Goal: Task Accomplishment & Management: Manage account settings

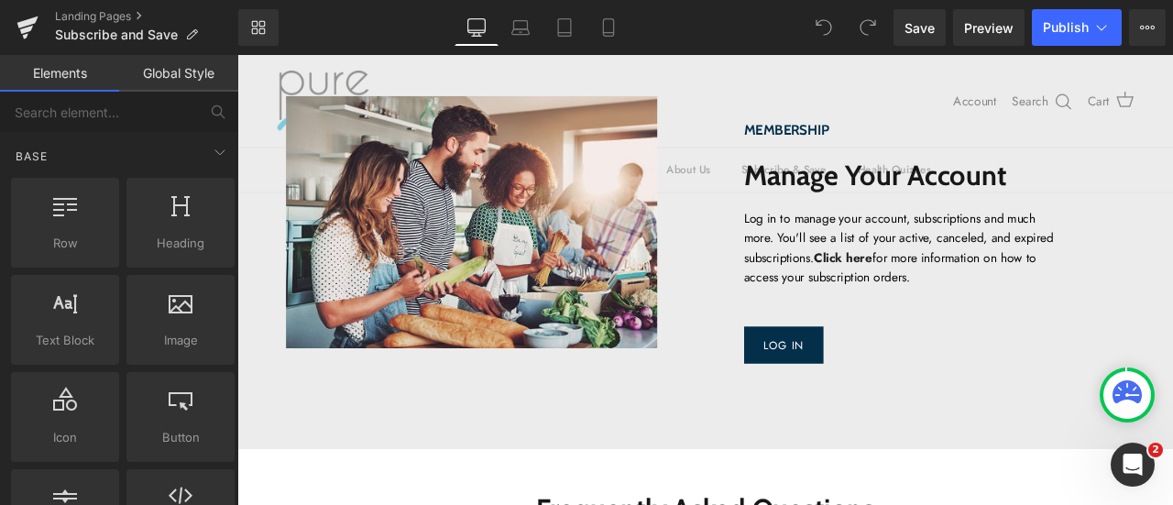
scroll to position [1833, 0]
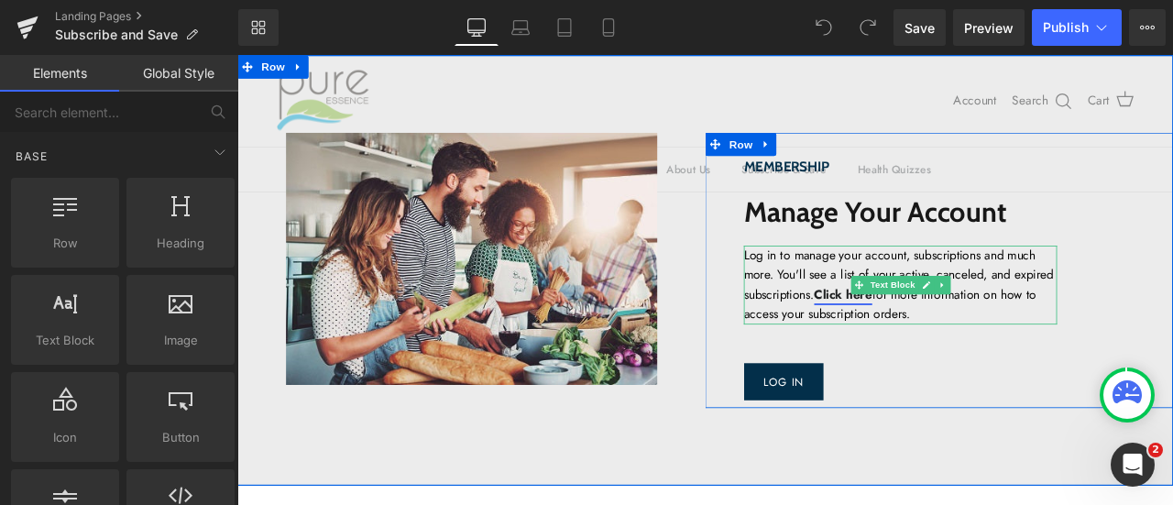
click at [990, 340] on strong "Click here" at bounding box center [955, 339] width 69 height 21
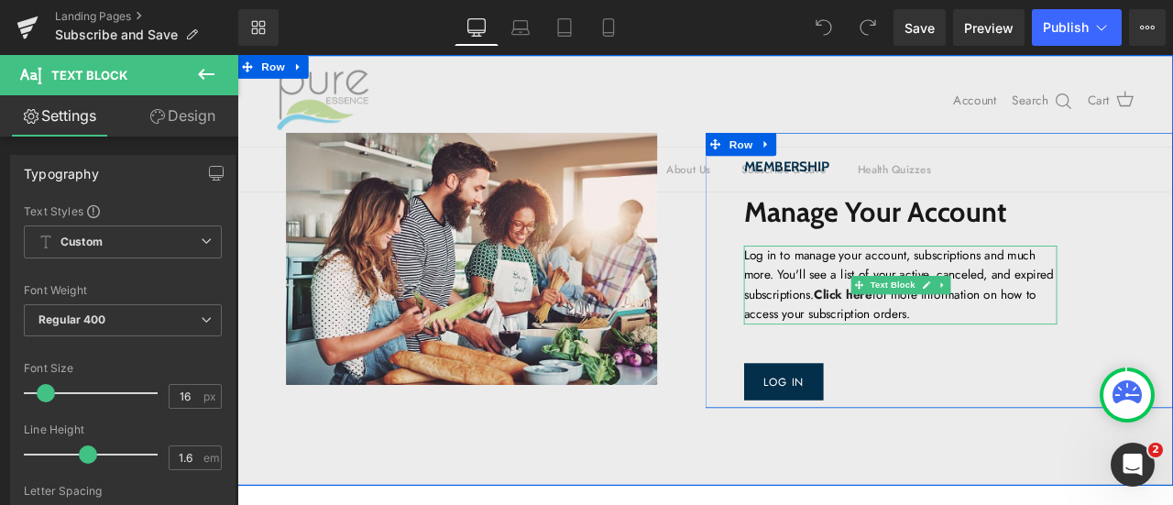
click at [1051, 363] on p "Log in to manage your account, subscriptions and much more. You'll see a list o…" at bounding box center [1023, 328] width 371 height 94
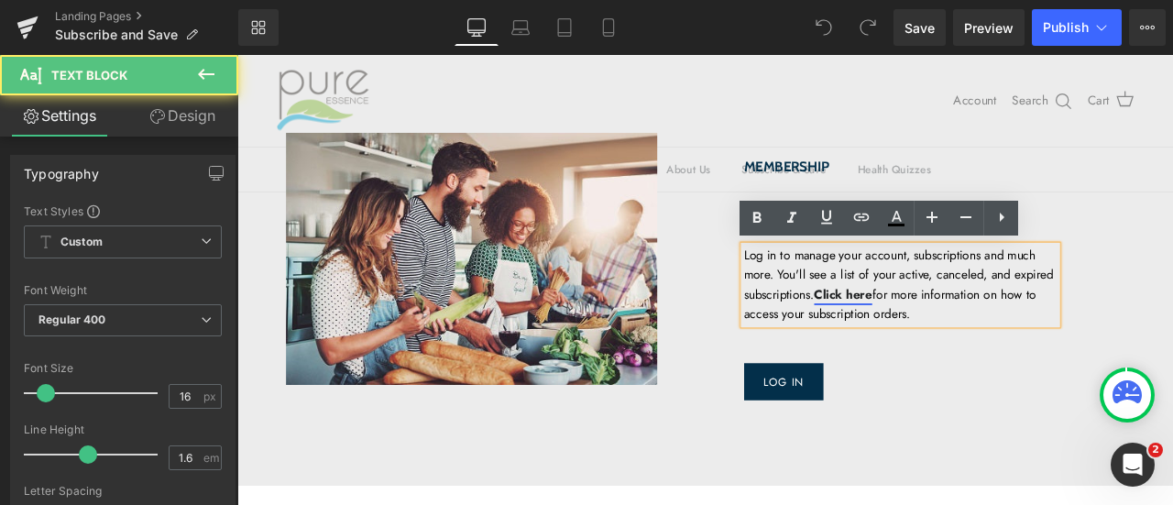
click at [990, 339] on strong "Click here" at bounding box center [955, 339] width 69 height 21
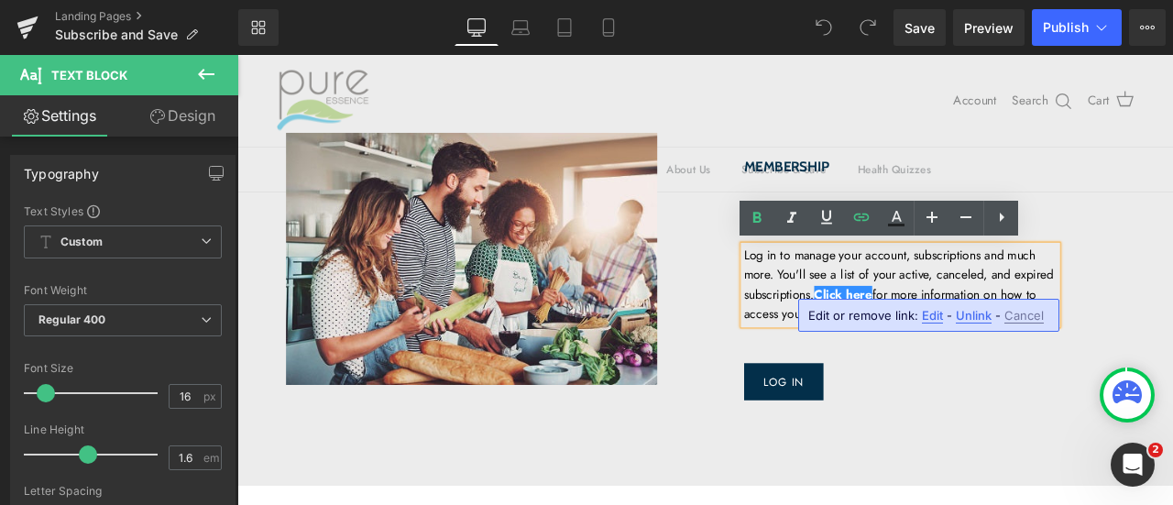
click at [935, 320] on span "Edit" at bounding box center [932, 316] width 21 height 16
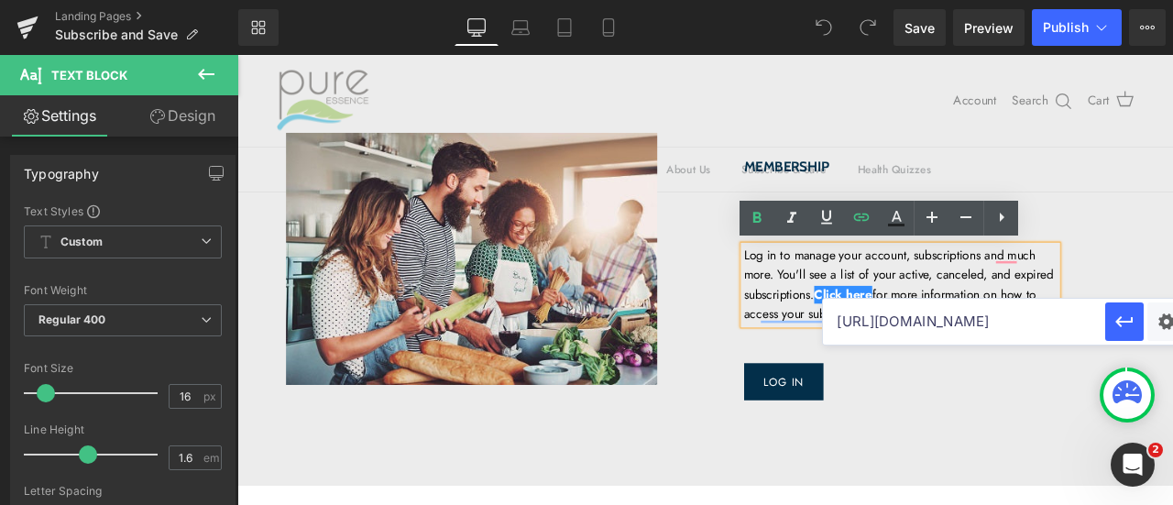
scroll to position [0, 304]
drag, startPoint x: 996, startPoint y: 331, endPoint x: 1090, endPoint y: 332, distance: 93.5
click at [1090, 332] on input "[URL][DOMAIN_NAME]" at bounding box center [964, 322] width 282 height 46
click at [965, 336] on input "[URL][DOMAIN_NAME]" at bounding box center [964, 322] width 282 height 46
click at [890, 329] on input "[URL][DOMAIN_NAME]" at bounding box center [964, 322] width 282 height 46
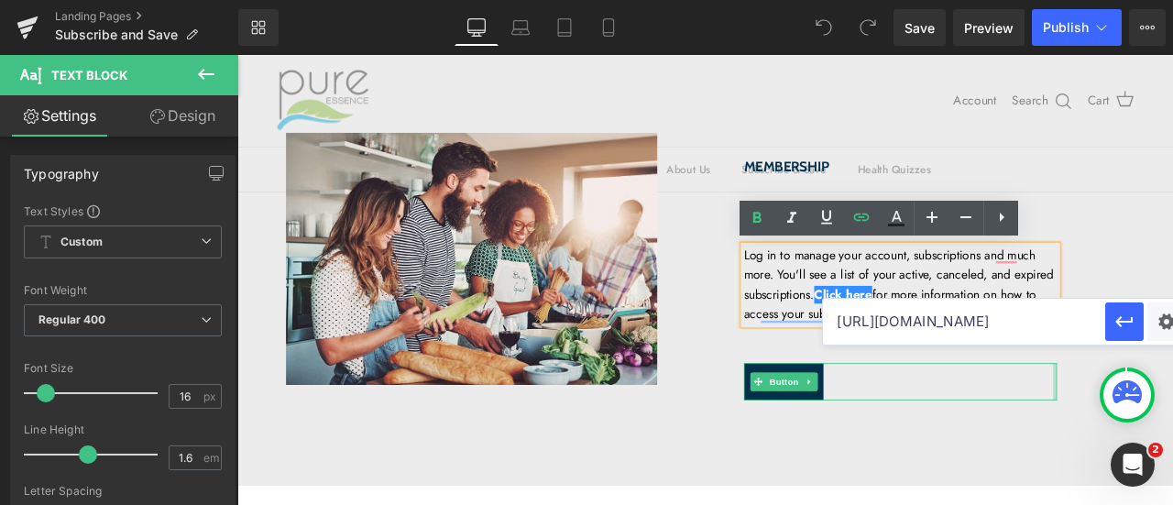
scroll to position [0, 183]
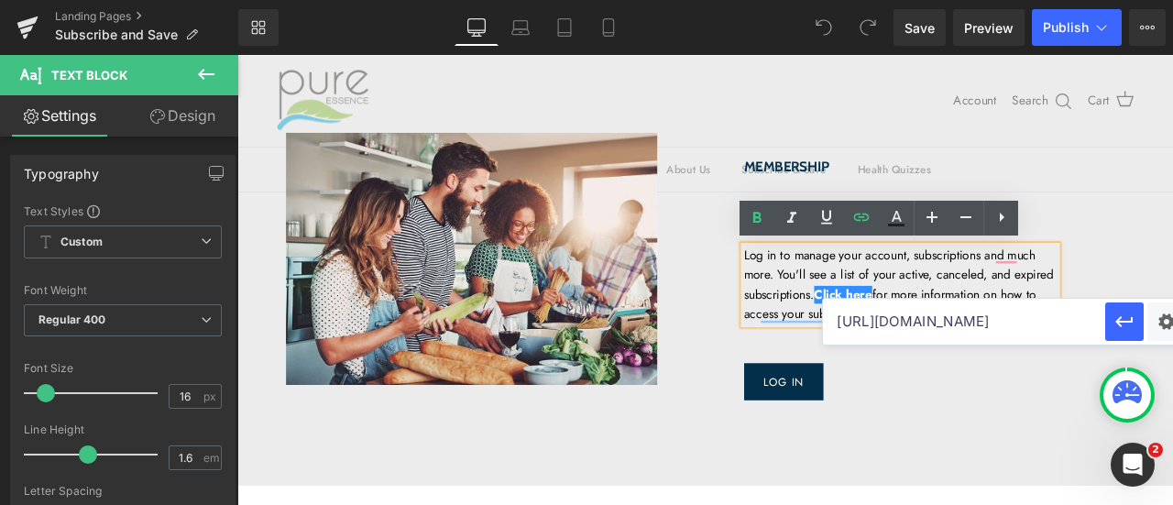
click at [1007, 504] on div "Image Membership Heading Manage Your Account Heading Log in to manage your acco…" at bounding box center [791, 311] width 1109 height 510
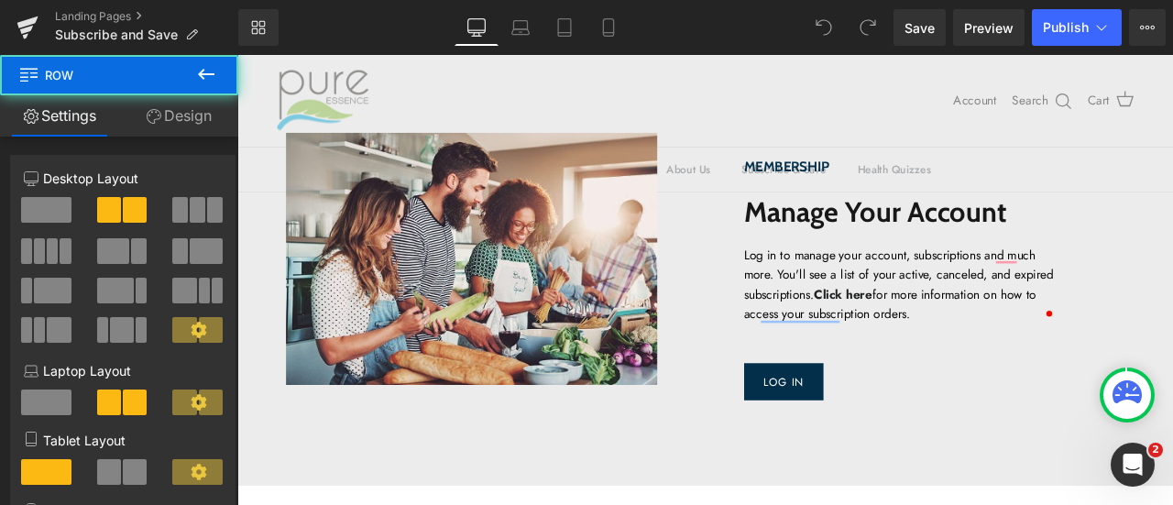
scroll to position [0, 0]
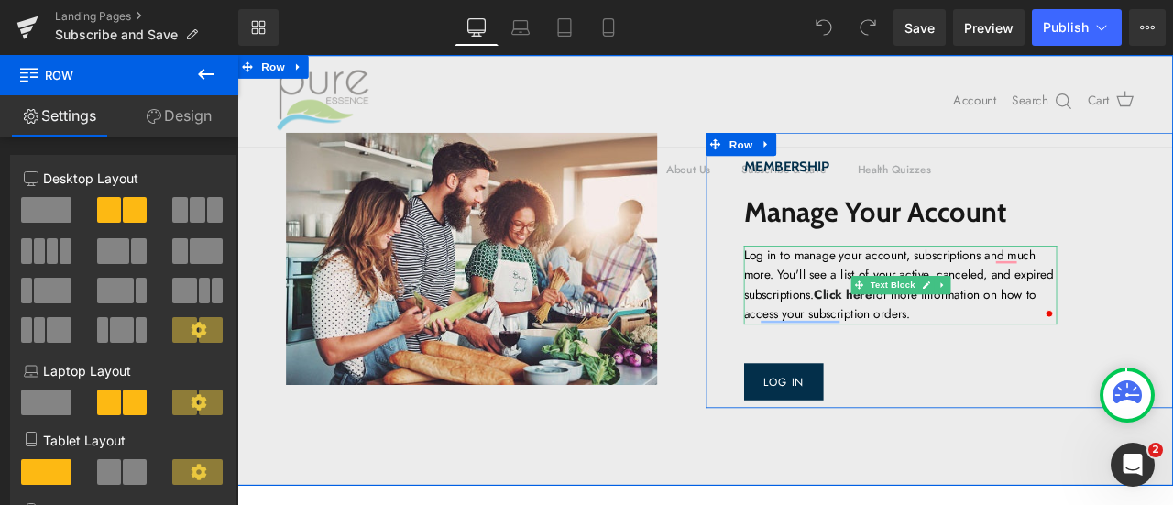
click at [1070, 360] on p "Log in to manage your account, subscriptions and much more. You'll see a list o…" at bounding box center [1023, 328] width 371 height 94
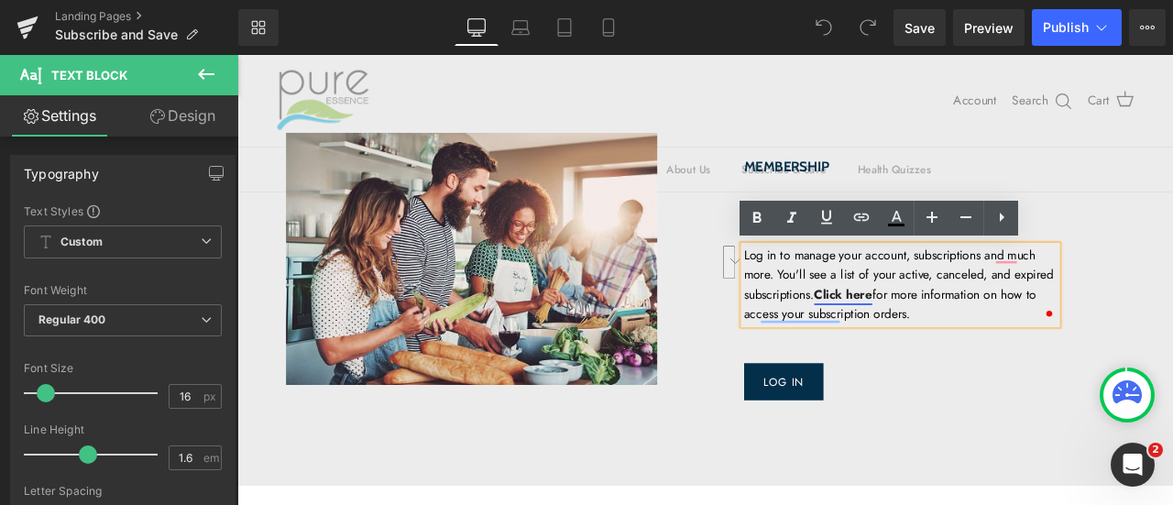
drag, startPoint x: 1117, startPoint y: 366, endPoint x: 978, endPoint y: 332, distance: 142.5
click at [978, 332] on p "Log in to manage your account, subscriptions and much more. You'll see a list o…" at bounding box center [1023, 328] width 371 height 94
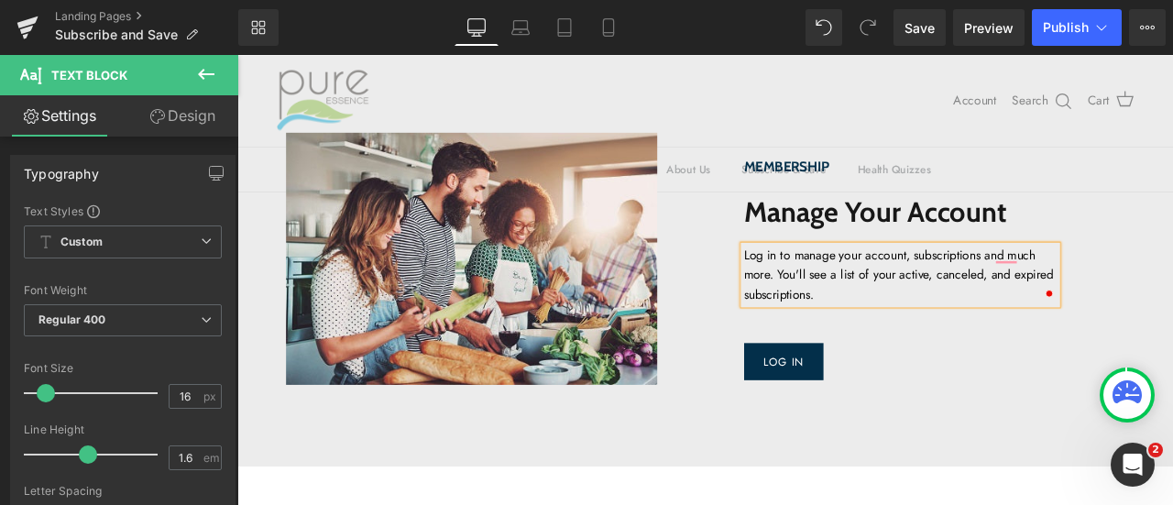
click at [891, 504] on div "Image Membership Heading Manage Your Account Heading Log in to manage your acco…" at bounding box center [791, 299] width 1109 height 486
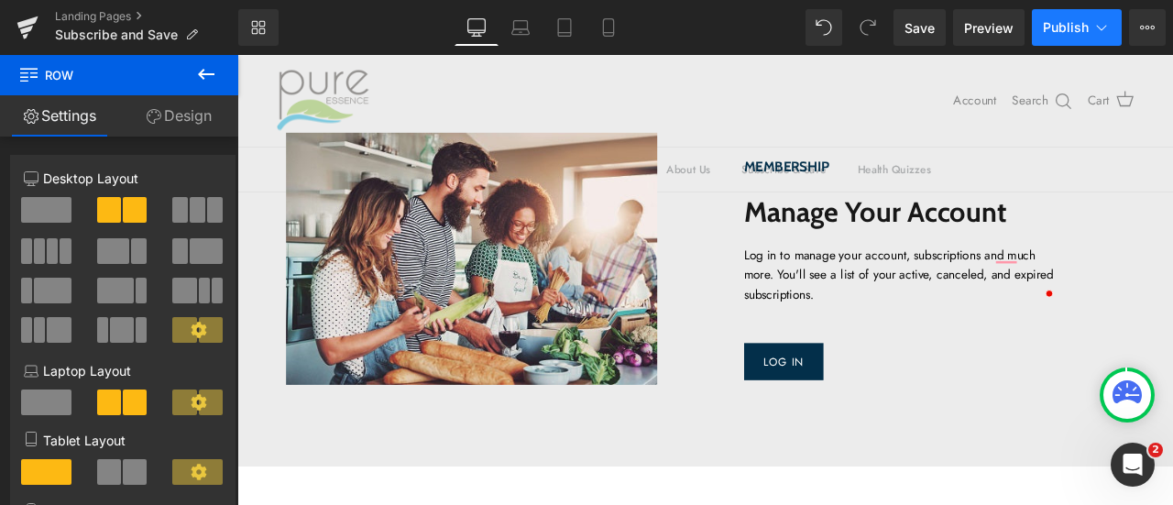
click at [1071, 33] on span "Publish" at bounding box center [1066, 27] width 46 height 15
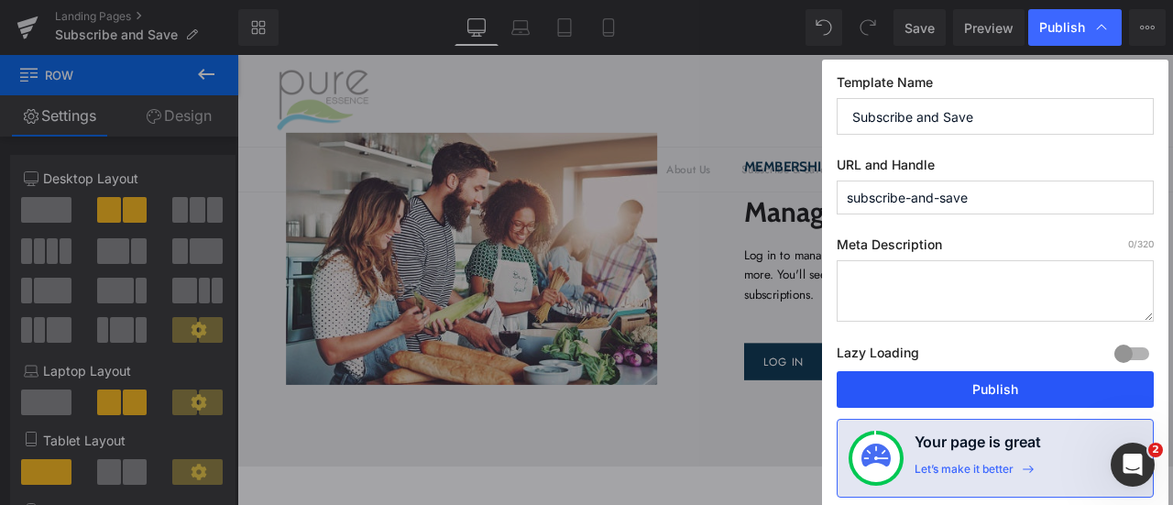
click at [1036, 395] on button "Publish" at bounding box center [995, 389] width 317 height 37
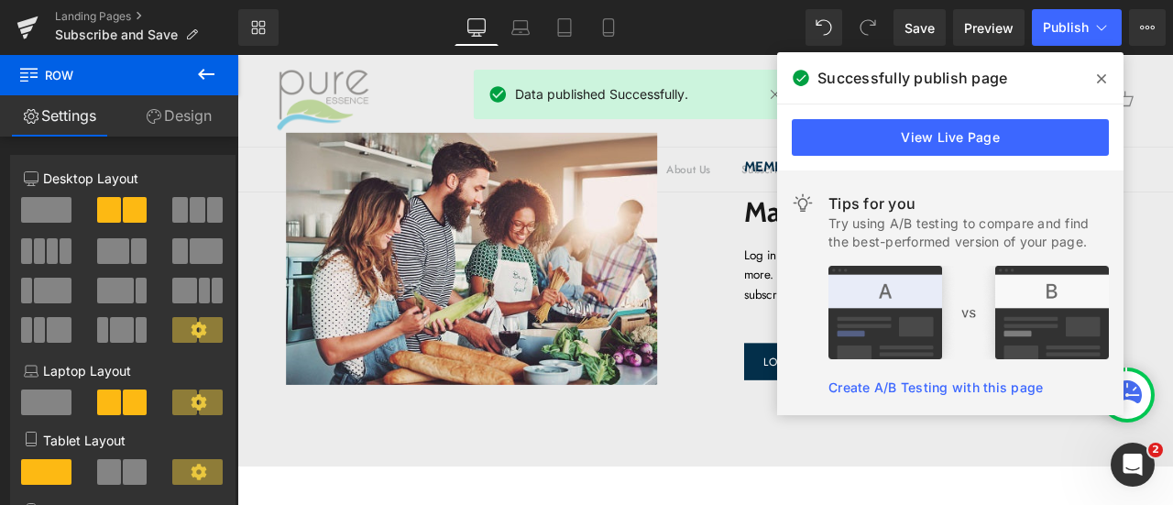
click at [1106, 81] on span at bounding box center [1101, 78] width 29 height 29
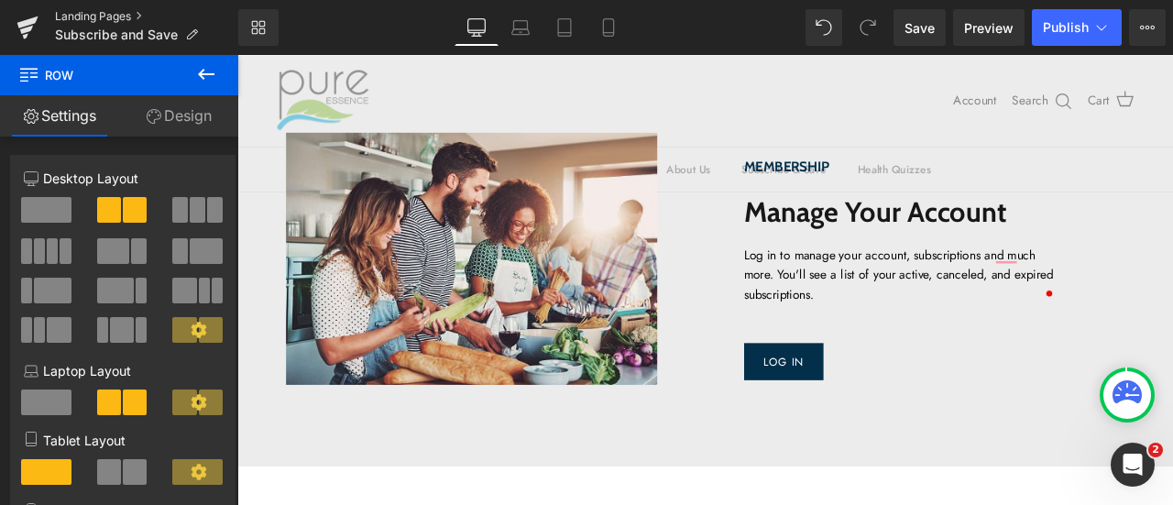
click at [88, 16] on link "Landing Pages" at bounding box center [146, 16] width 183 height 15
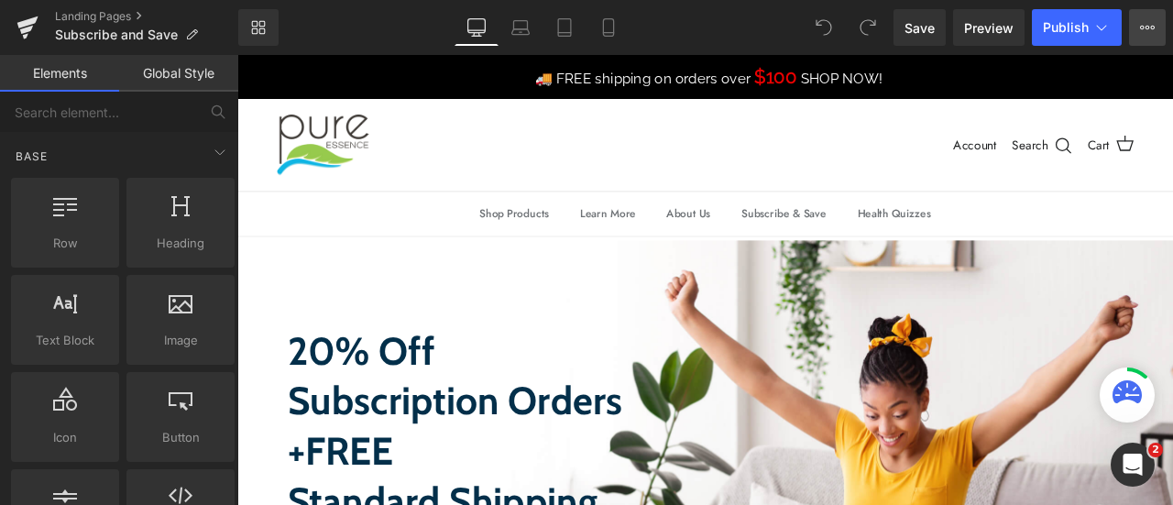
click at [1144, 27] on icon at bounding box center [1142, 28] width 5 height 4
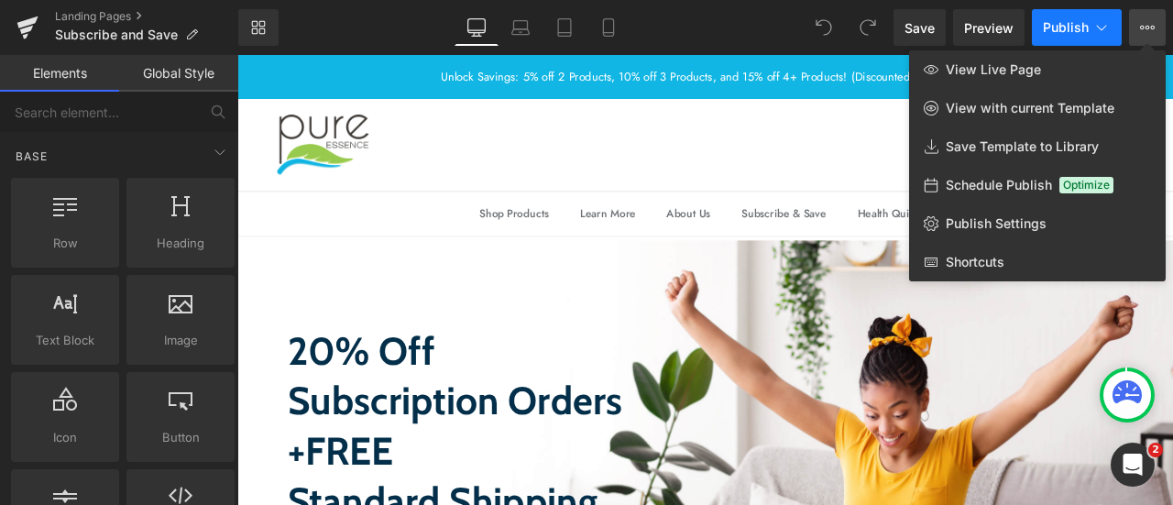
click at [1100, 33] on icon at bounding box center [1102, 27] width 18 height 18
click at [669, 159] on div at bounding box center [705, 280] width 936 height 450
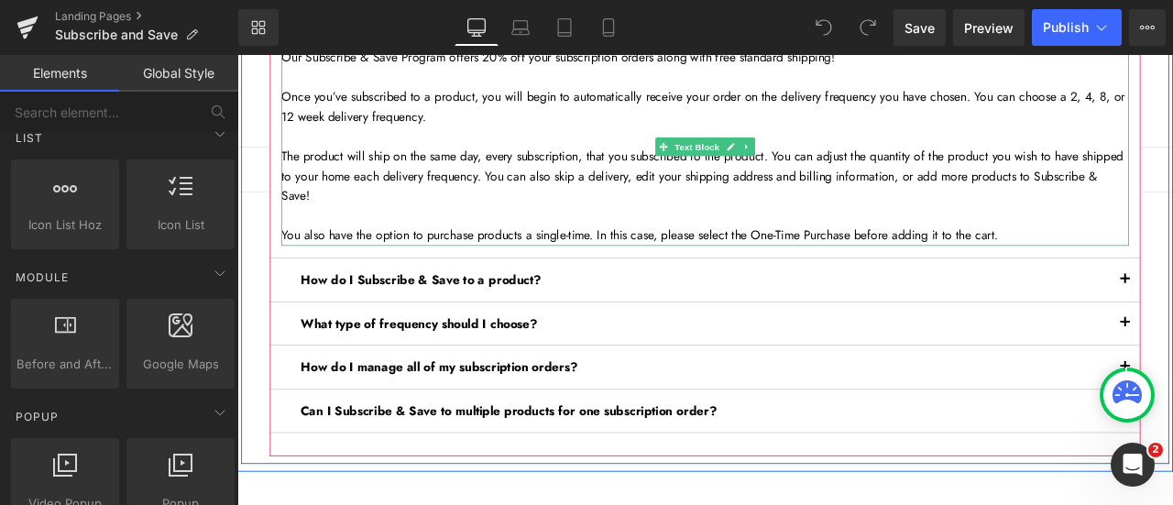
scroll to position [2567, 0]
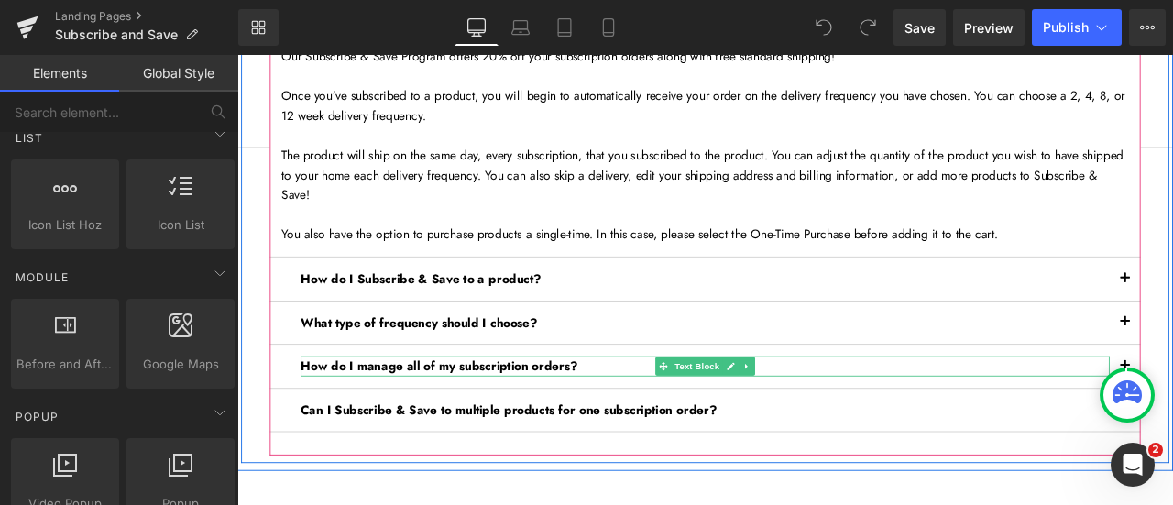
click at [480, 428] on strong "How do I manage all of my subscription orders?" at bounding box center [477, 423] width 328 height 21
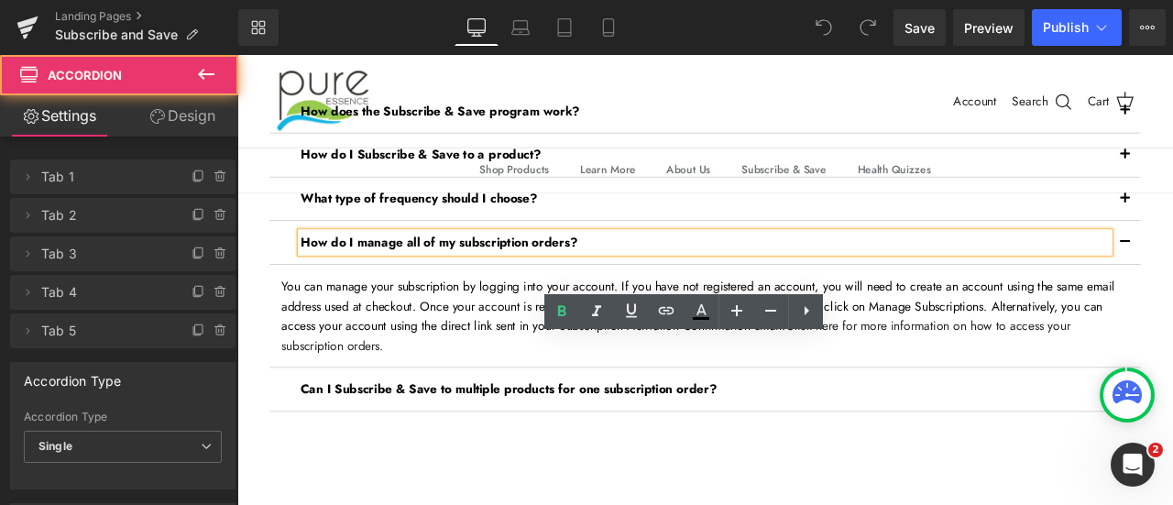
scroll to position [2487, 0]
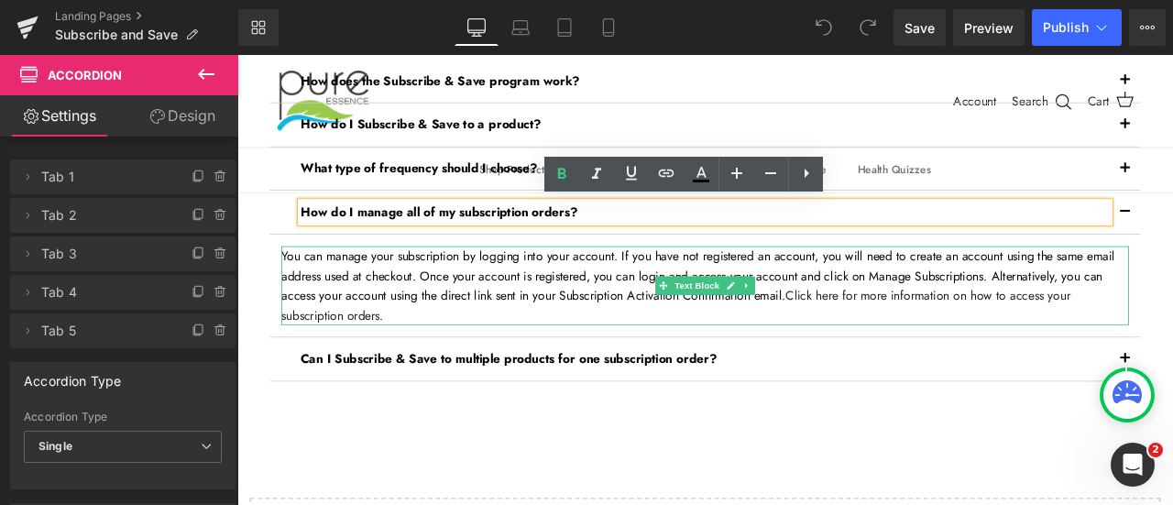
click at [979, 300] on p "You can manage your subscription by logging into your account. If you have not …" at bounding box center [792, 328] width 1005 height 94
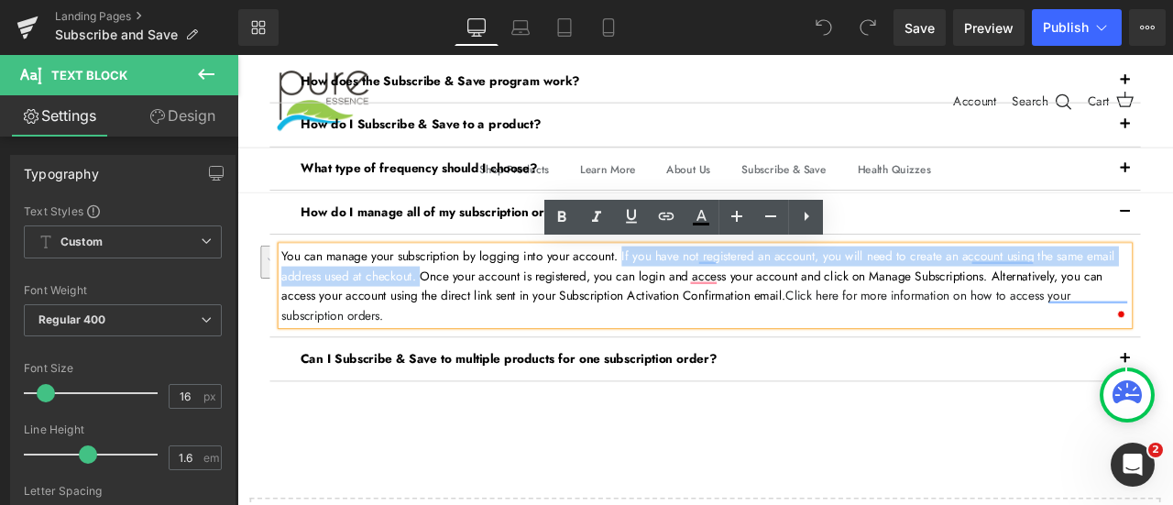
drag, startPoint x: 699, startPoint y: 290, endPoint x: 501, endPoint y: 314, distance: 199.5
click at [501, 314] on p "You can manage your subscription by logging into your account. If you have not …" at bounding box center [792, 328] width 1005 height 94
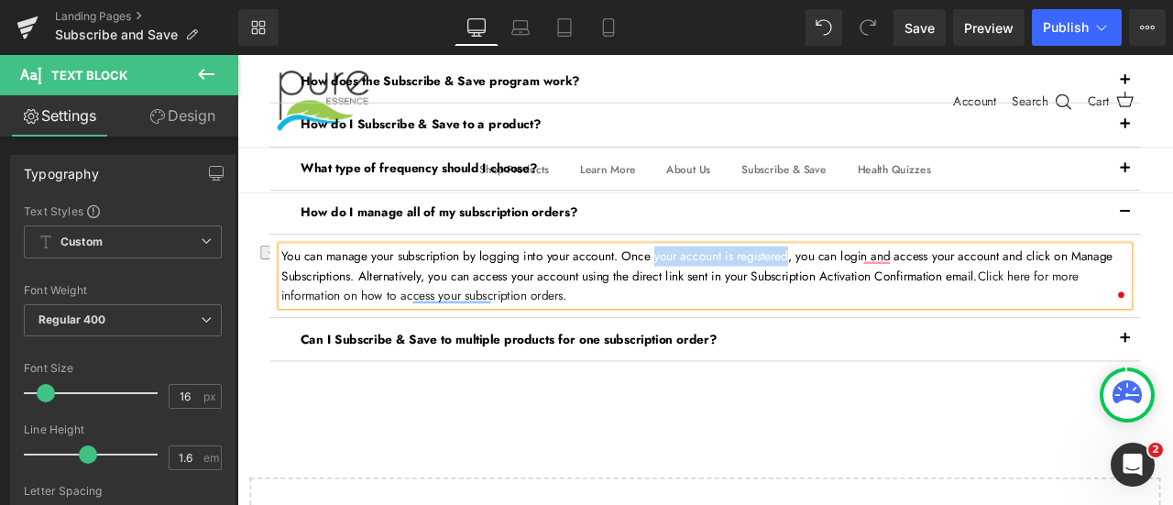
drag, startPoint x: 742, startPoint y: 288, endPoint x: 908, endPoint y: 290, distance: 166.8
click at [908, 290] on p "You can manage your subscription by logging into your account. Once your accoun…" at bounding box center [792, 316] width 1005 height 71
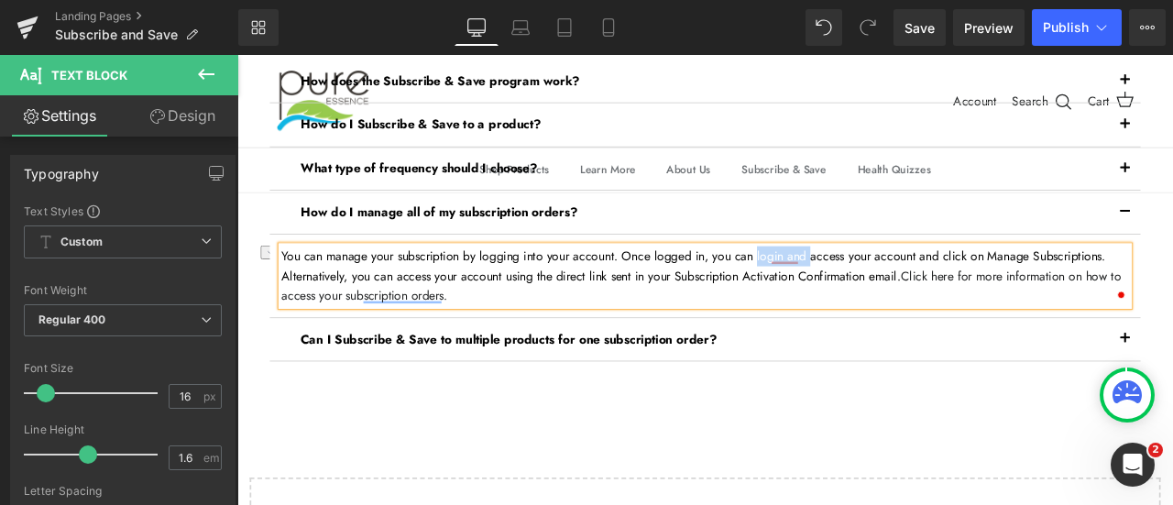
drag, startPoint x: 864, startPoint y: 293, endPoint x: 930, endPoint y: 289, distance: 66.2
click at [930, 289] on p "You can manage your subscription by logging into your account. Once logged in, …" at bounding box center [792, 316] width 1005 height 71
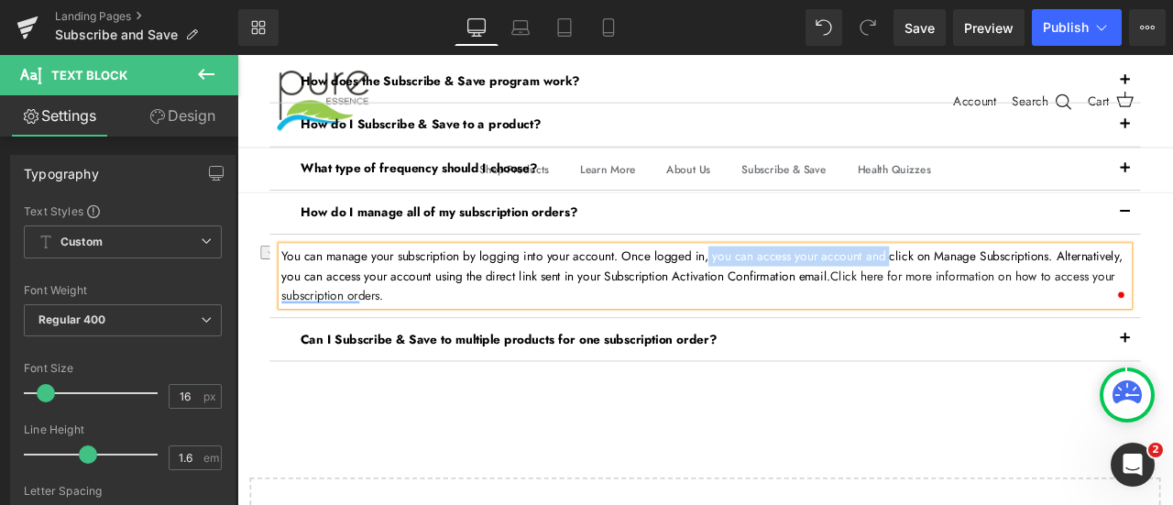
drag, startPoint x: 806, startPoint y: 294, endPoint x: 1032, endPoint y: 284, distance: 226.6
click at [1032, 284] on p "You can manage your subscription by logging into your account. Once logged in, …" at bounding box center [792, 316] width 1005 height 71
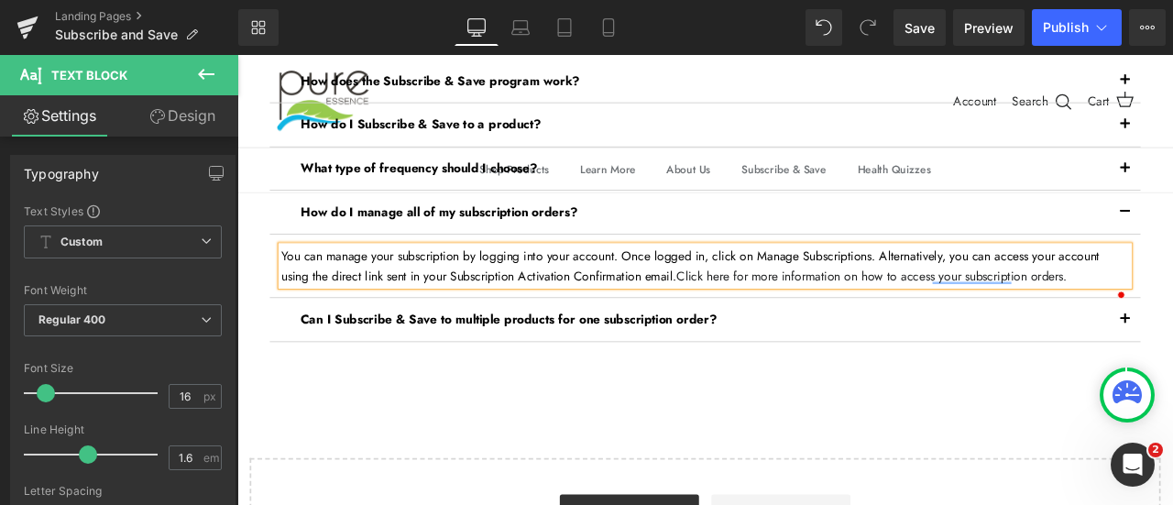
click at [863, 290] on p "You can manage your subscription by logging into your account. Once logged in, …" at bounding box center [792, 304] width 1005 height 47
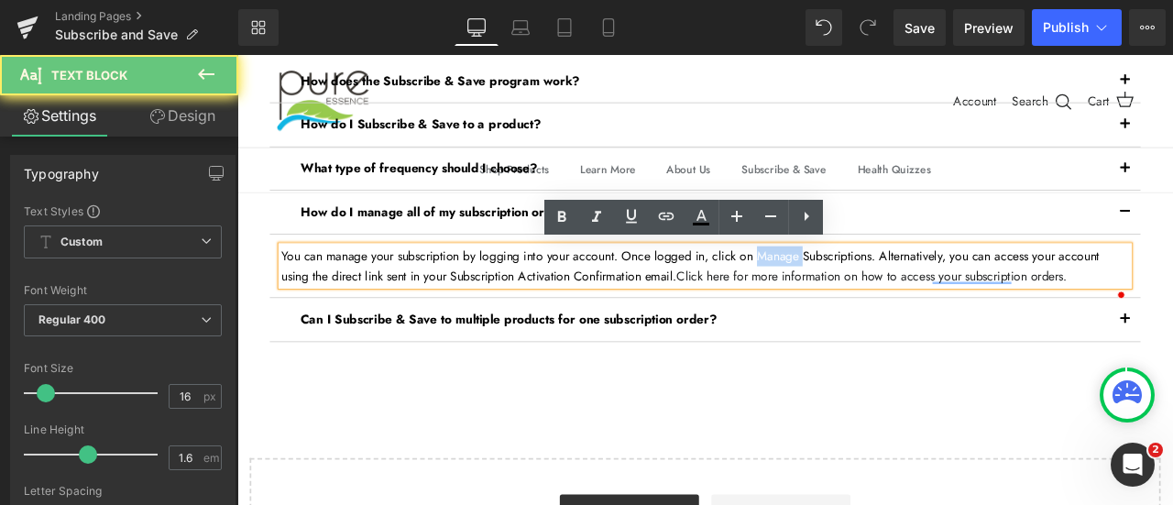
click at [863, 290] on p "You can manage your subscription by logging into your account. Once logged in, …" at bounding box center [792, 304] width 1005 height 47
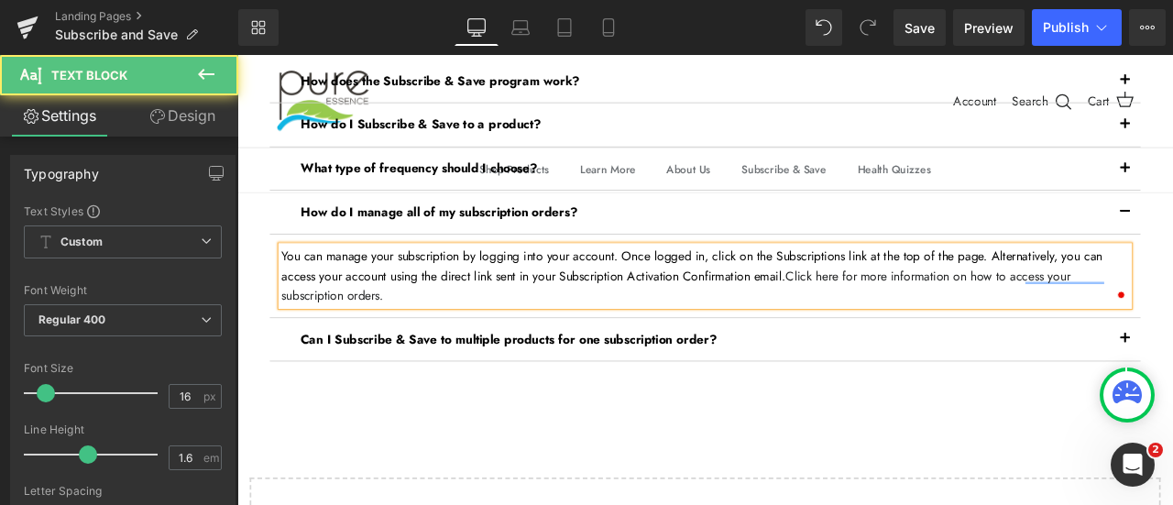
click at [1151, 292] on p "You can manage your subscription by logging into your account. Once logged in, …" at bounding box center [792, 316] width 1005 height 71
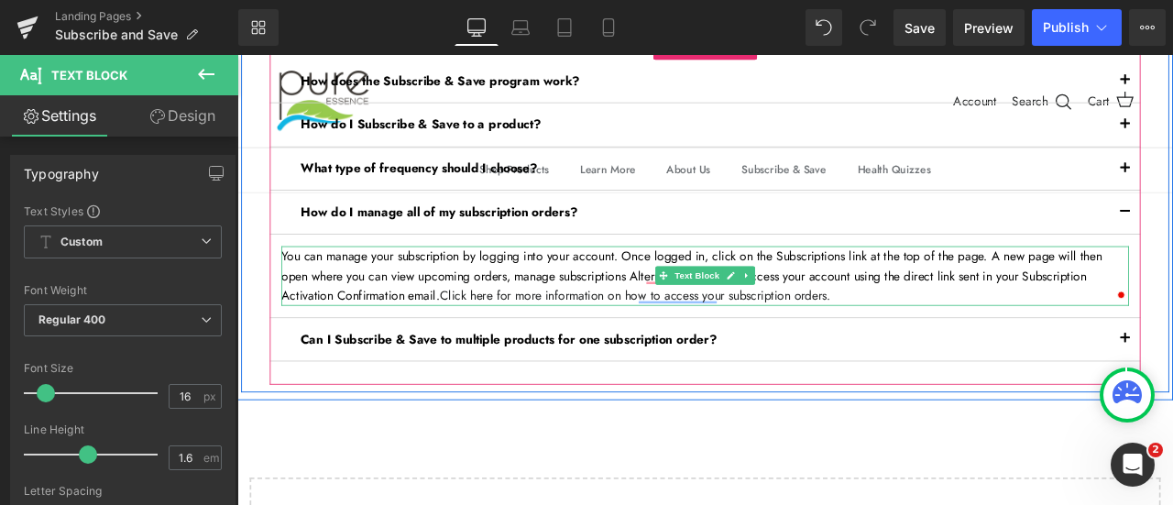
click at [570, 318] on p "You can manage your subscription by logging into your account. Once logged in, …" at bounding box center [792, 316] width 1005 height 71
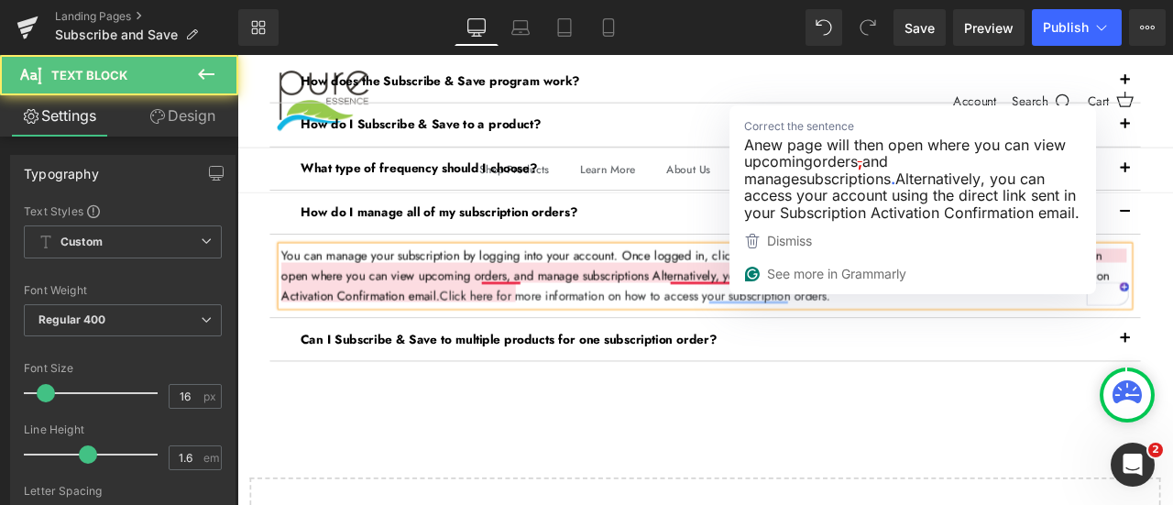
click at [746, 312] on p "You can manage your subscription by logging into your account. Once logged in, …" at bounding box center [792, 316] width 1005 height 71
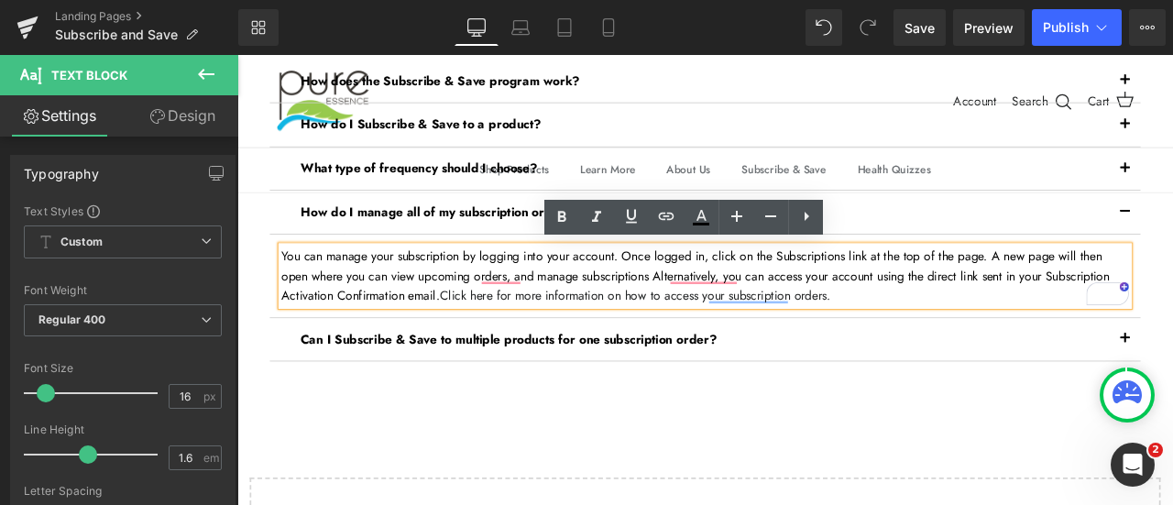
click at [652, 311] on p "You can manage your subscription by logging into your account. Once logged in, …" at bounding box center [792, 316] width 1005 height 71
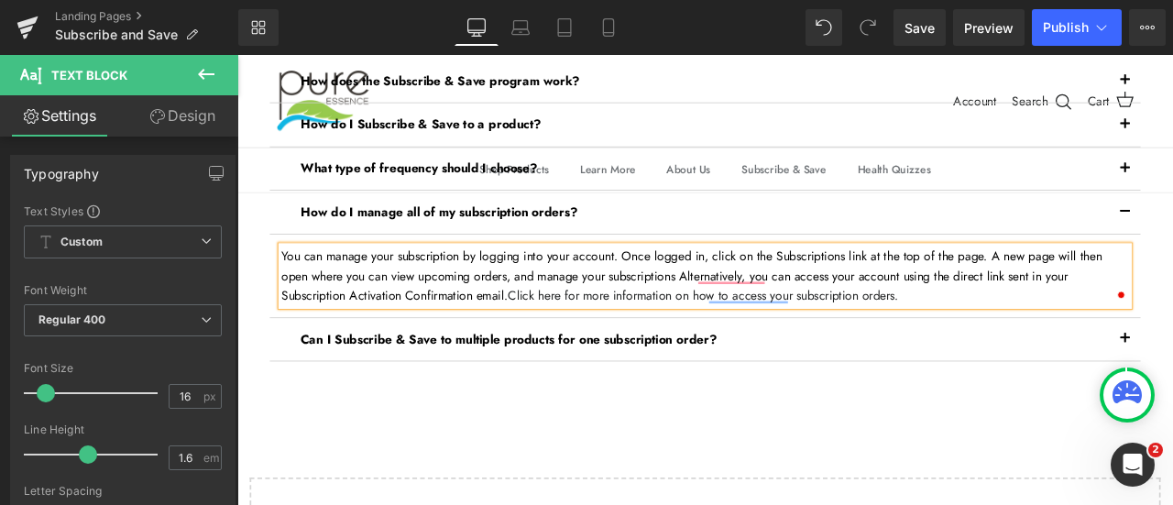
click at [772, 310] on p "You can manage your subscription by logging into your account. Once logged in, …" at bounding box center [792, 316] width 1005 height 71
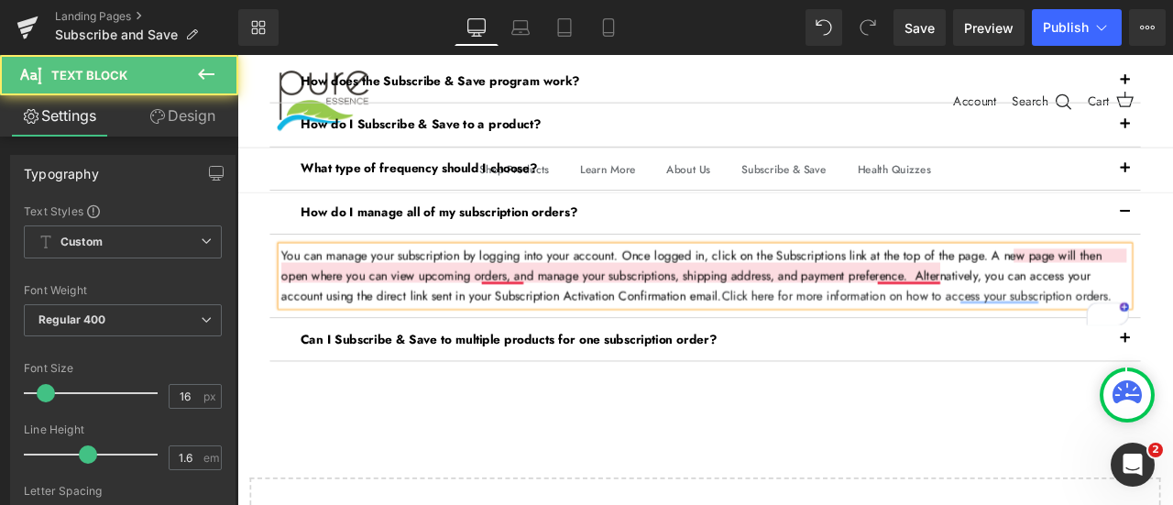
click at [1029, 316] on p "You can manage your subscription by logging into your account. Once logged in, …" at bounding box center [792, 316] width 1005 height 71
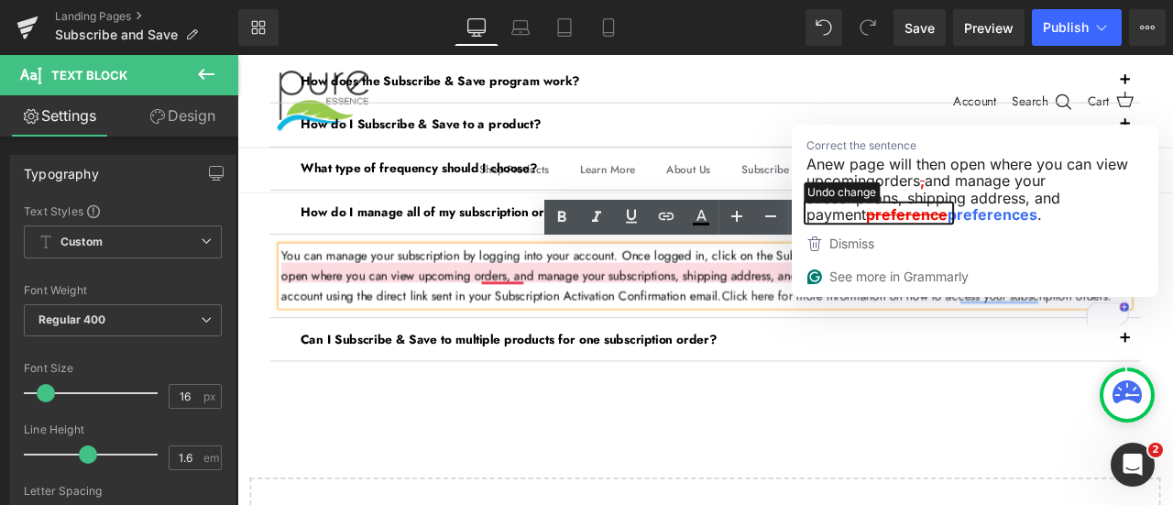
drag, startPoint x: 906, startPoint y: 230, endPoint x: 908, endPoint y: 219, distance: 11.2
click at [908, 219] on icon "button" at bounding box center [879, 213] width 149 height 21
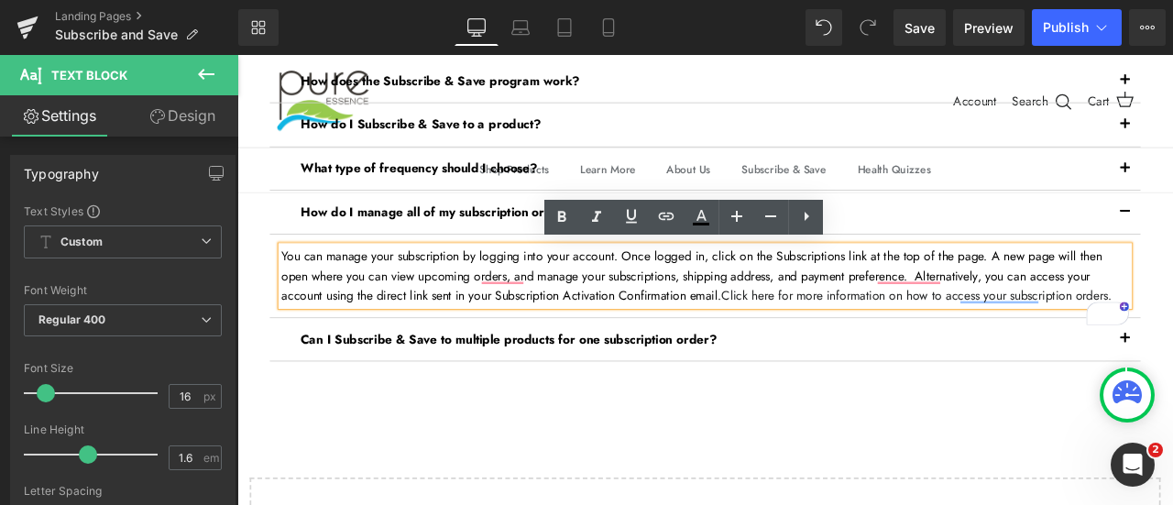
click at [777, 311] on p "You can manage your subscription by logging into your account. Once logged in, …" at bounding box center [792, 316] width 1005 height 71
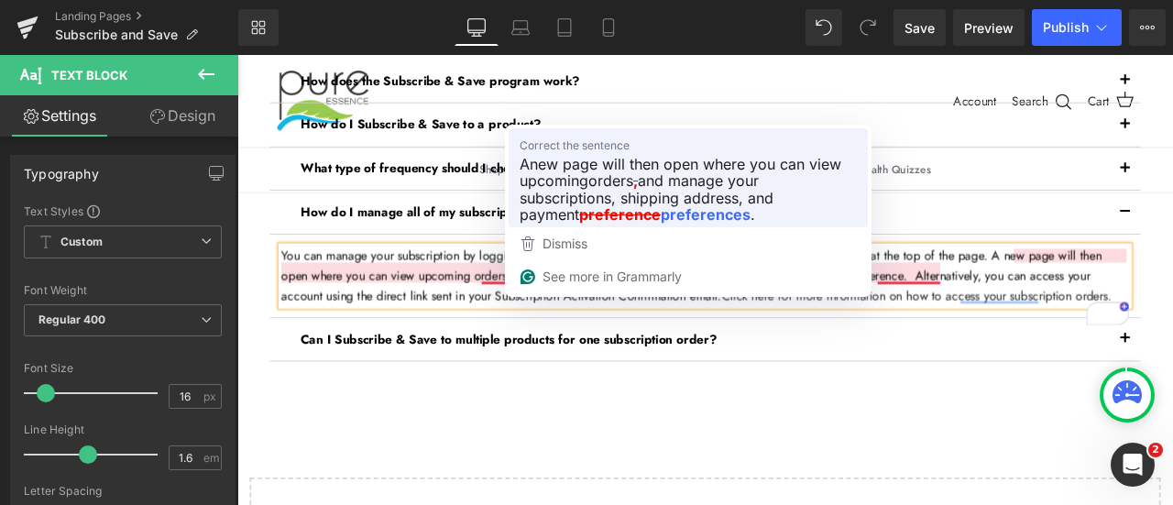
click at [782, 208] on p "A new page will then open where you can view upcoming orders , and manage your …" at bounding box center [688, 190] width 337 height 68
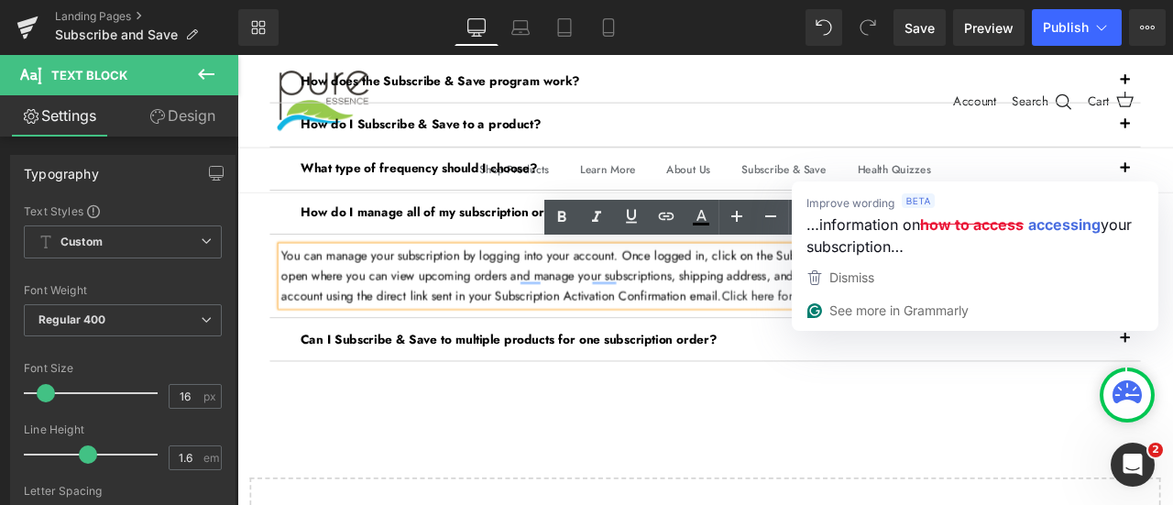
click at [684, 338] on p "You can manage your subscription by logging into your account. Once logged in, …" at bounding box center [792, 316] width 1005 height 71
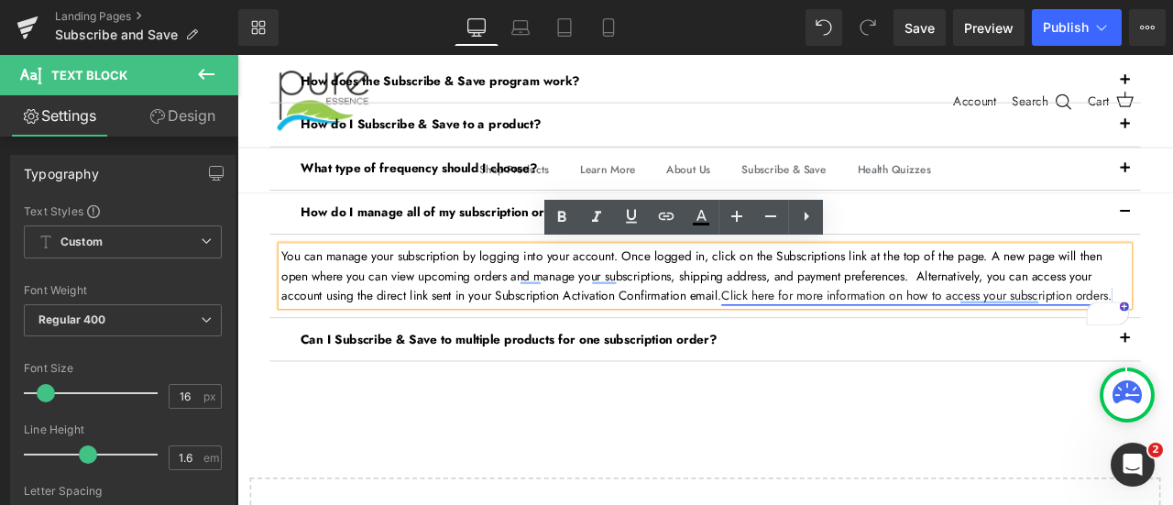
click at [957, 338] on link "Click here for more information on how to access your subscription orders." at bounding box center [1042, 339] width 463 height 21
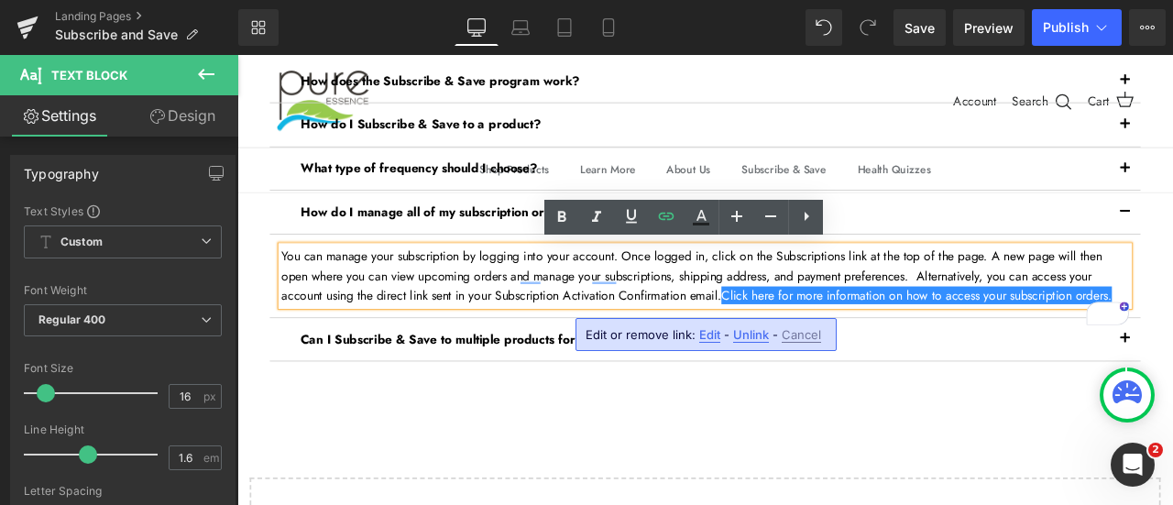
click at [708, 333] on span "Edit" at bounding box center [709, 335] width 21 height 16
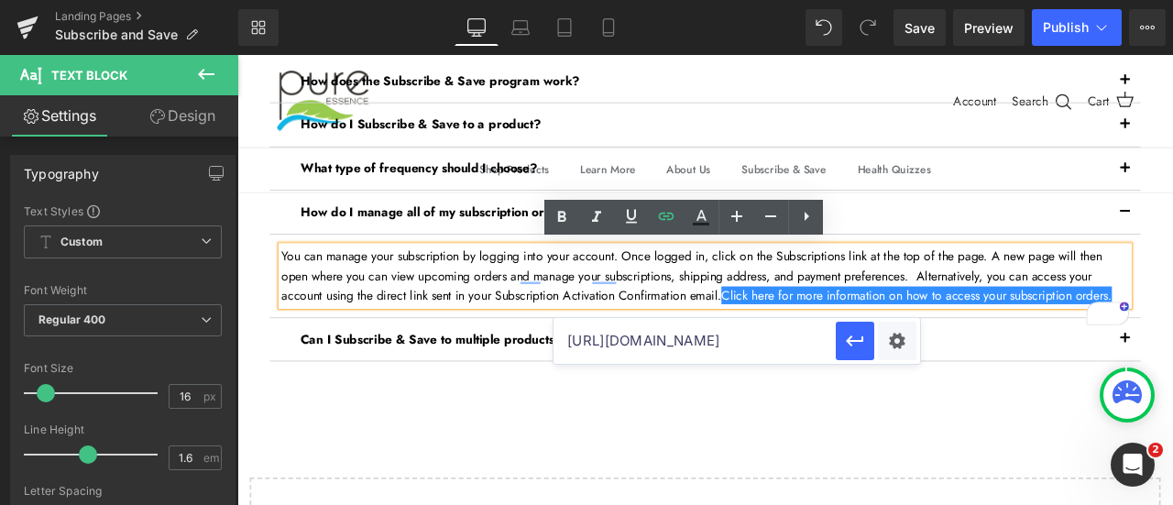
click at [649, 341] on input "[URL][DOMAIN_NAME]" at bounding box center [695, 341] width 282 height 46
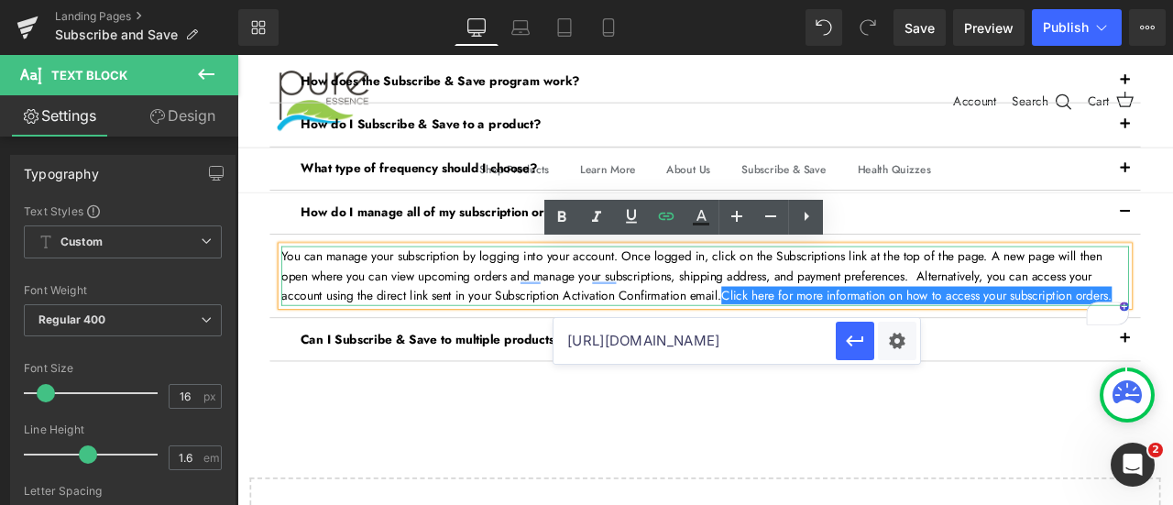
click at [861, 339] on p "You can manage your subscription by logging into your account. Once logged in, …" at bounding box center [792, 316] width 1005 height 71
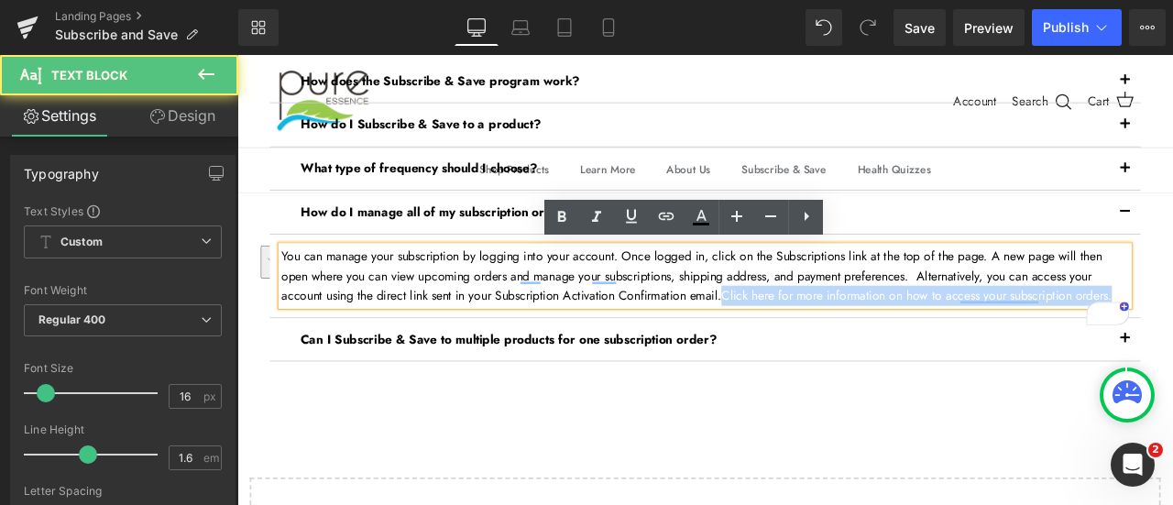
drag, startPoint x: 864, startPoint y: 337, endPoint x: 886, endPoint y: 367, distance: 36.7
click at [886, 352] on p "You can manage your subscription by logging into your account. Once logged in, …" at bounding box center [792, 316] width 1005 height 71
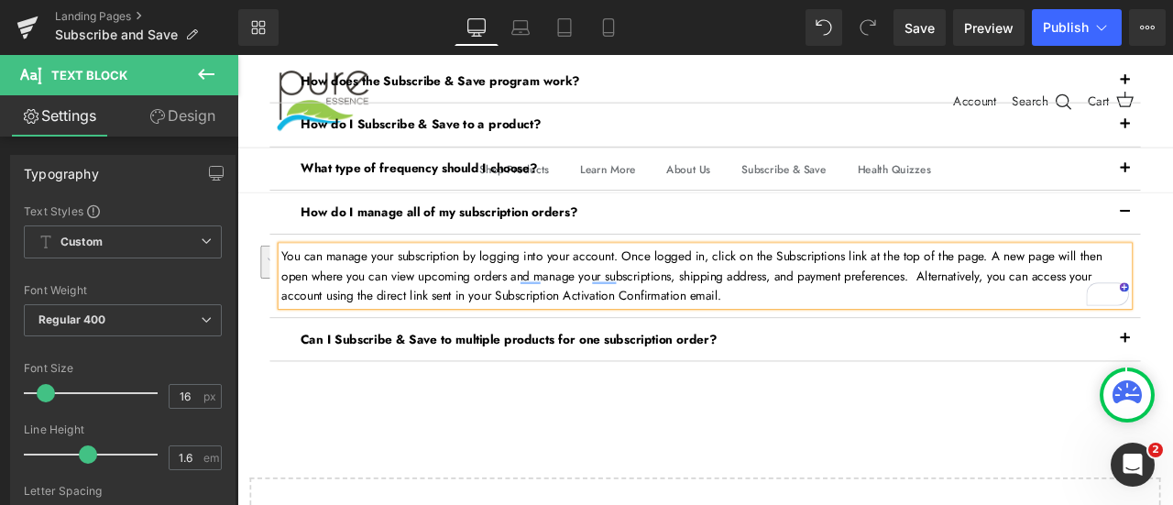
drag, startPoint x: 915, startPoint y: 336, endPoint x: 1077, endPoint y: 319, distance: 163.2
click at [1077, 319] on p "You can manage your subscription by logging into your account. Once logged in, …" at bounding box center [792, 316] width 1005 height 71
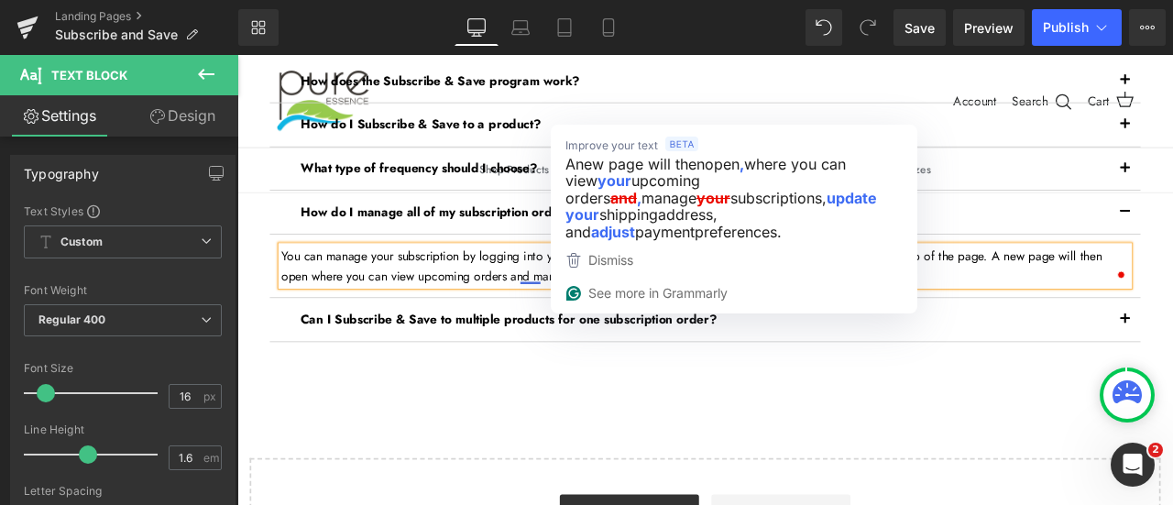
click at [582, 316] on p "You can manage your subscription by logging into your account. Once logged in, …" at bounding box center [792, 304] width 1005 height 47
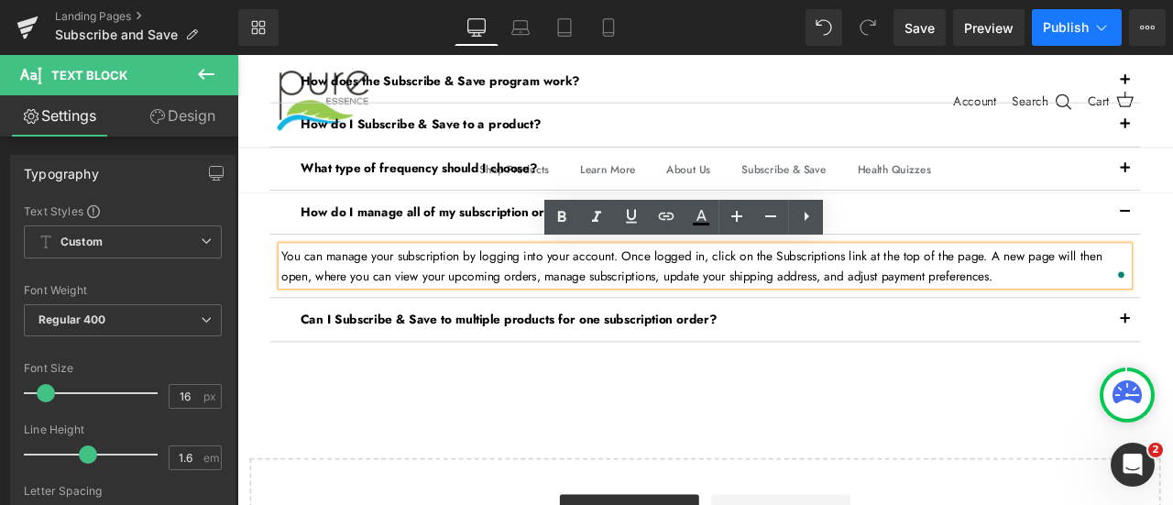
click at [1064, 29] on span "Publish" at bounding box center [1066, 27] width 46 height 15
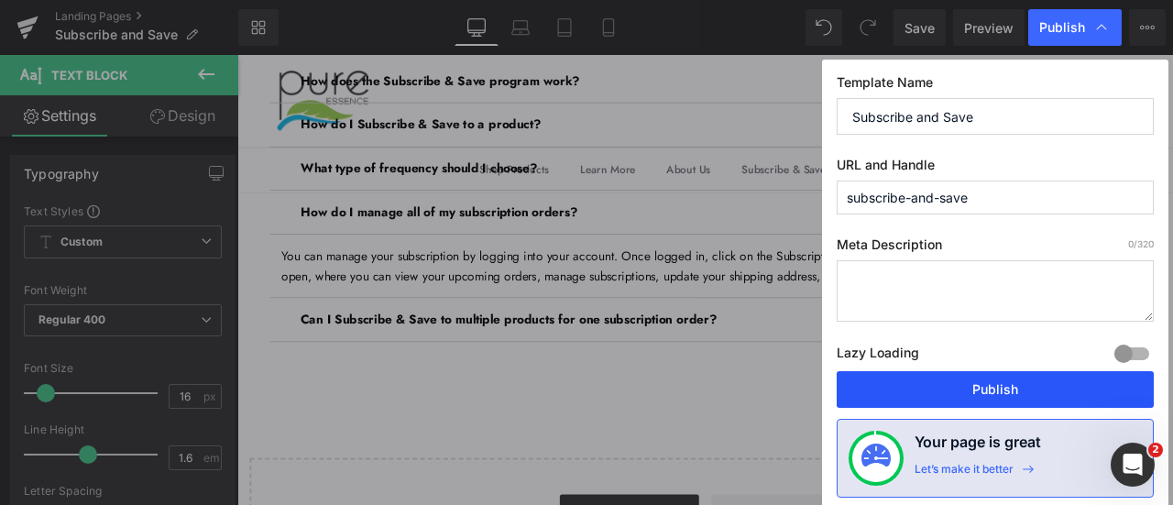
click at [1010, 389] on button "Publish" at bounding box center [995, 389] width 317 height 37
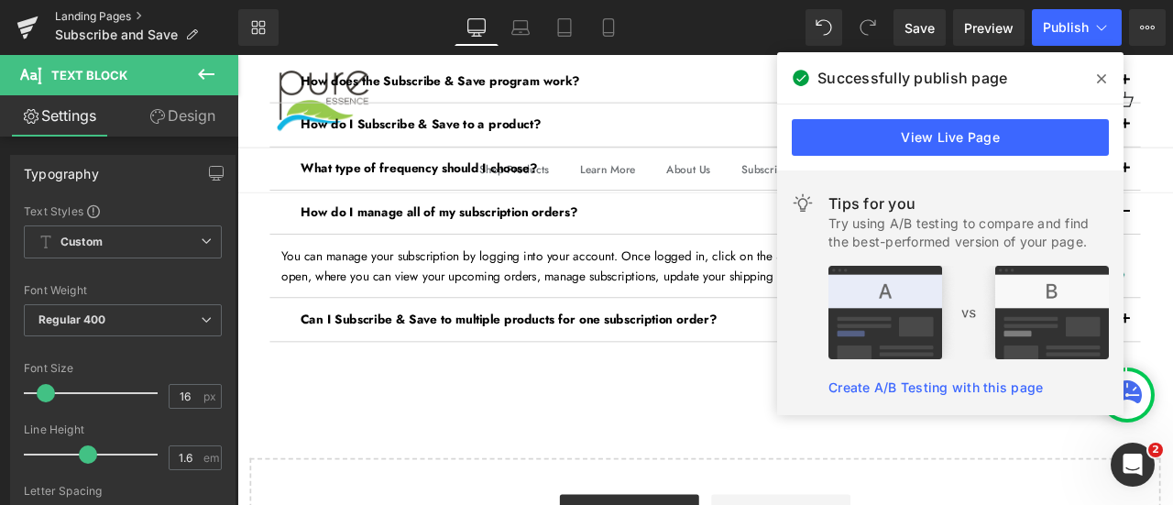
click at [102, 21] on link "Landing Pages" at bounding box center [146, 16] width 183 height 15
